Goal: Use online tool/utility: Use online tool/utility

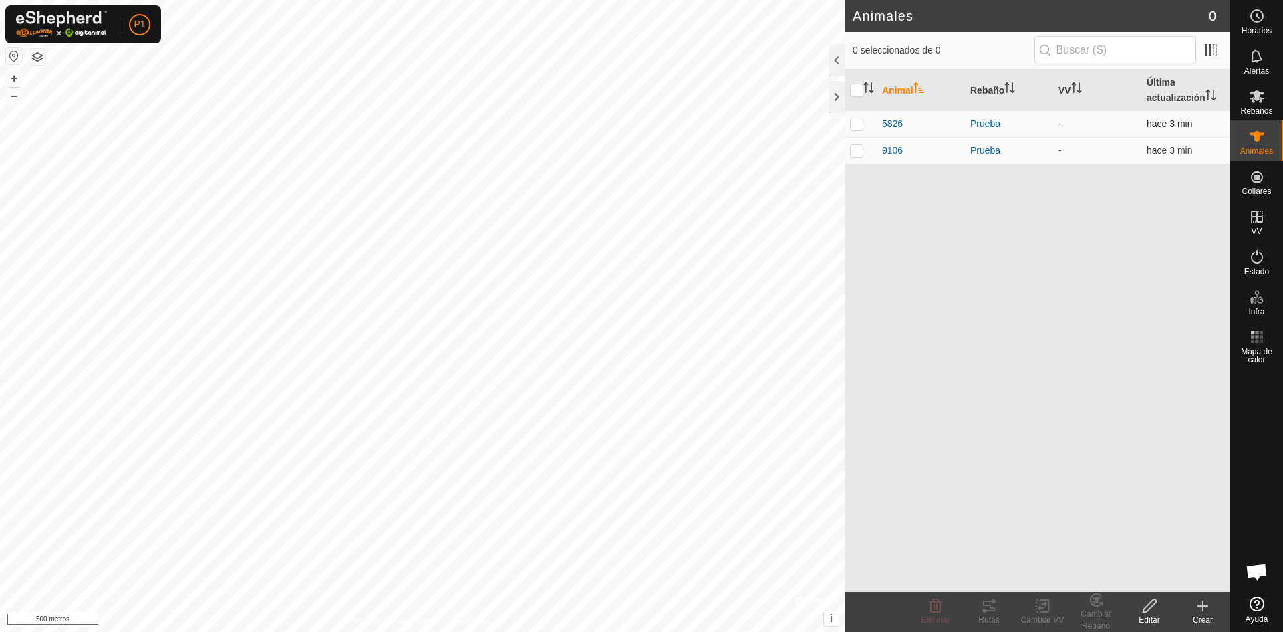
click at [854, 127] on p-checkbox at bounding box center [856, 123] width 13 height 11
checkbox input "true"
click at [857, 151] on p-checkbox at bounding box center [856, 150] width 13 height 11
checkbox input "true"
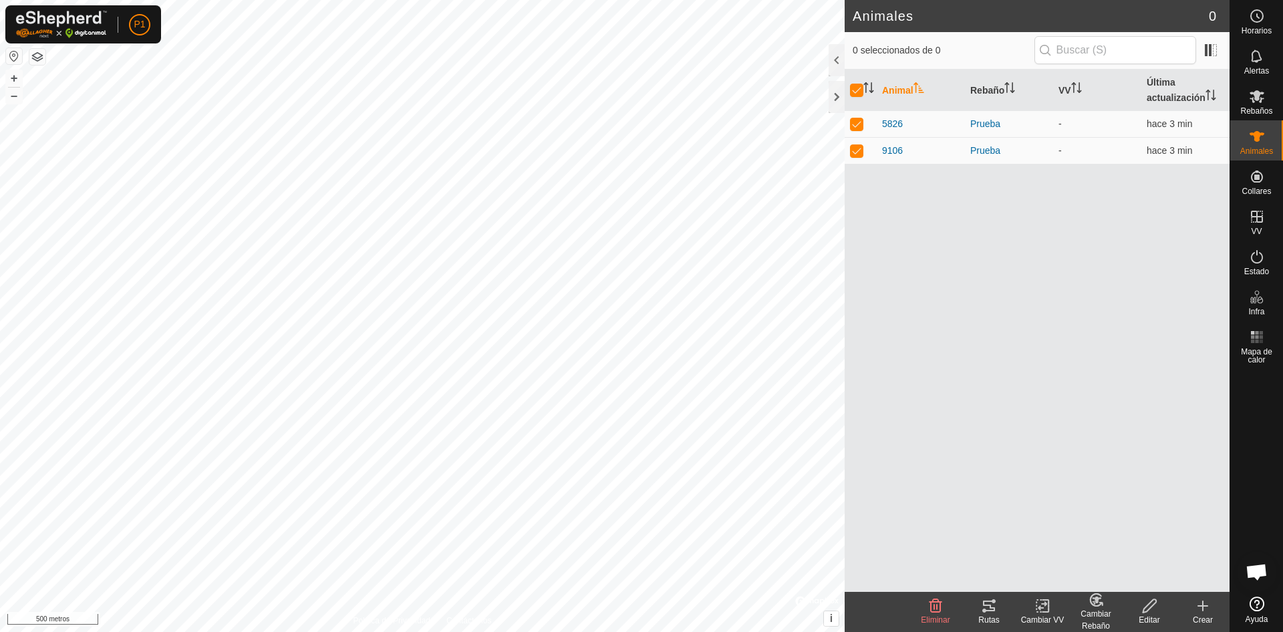
click at [11, 55] on button "button" at bounding box center [14, 56] width 16 height 16
click at [990, 616] on font "Rutas" at bounding box center [988, 619] width 21 height 9
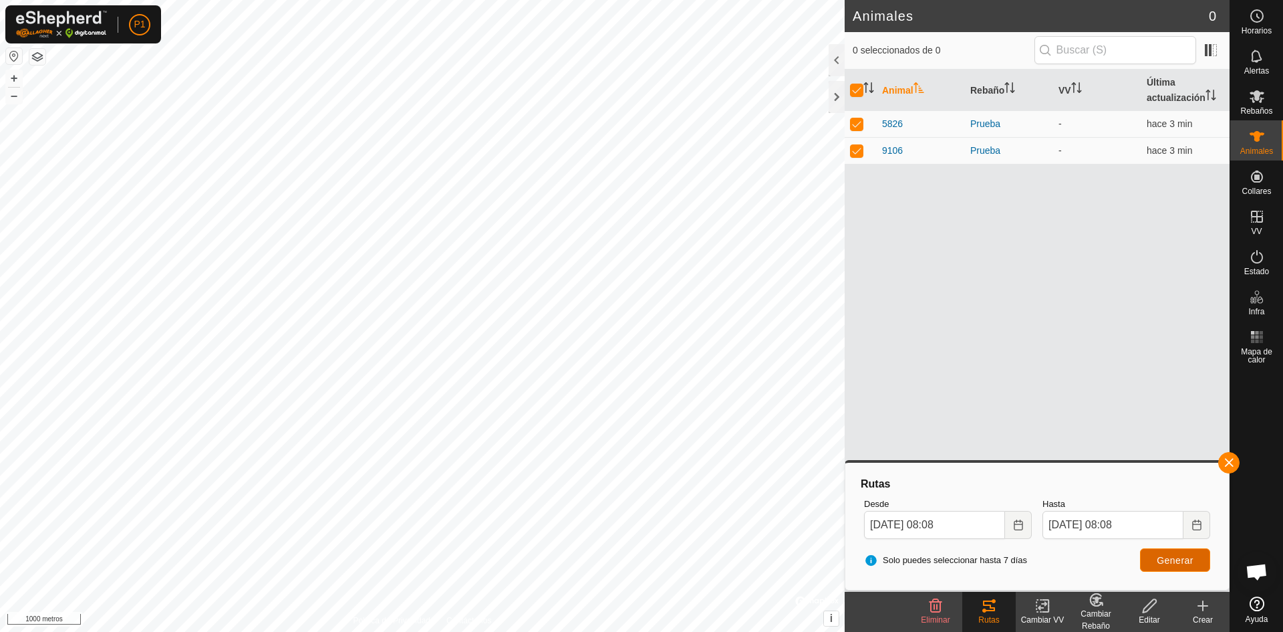
click at [1163, 569] on button "Generar" at bounding box center [1175, 559] width 70 height 23
